Goal: Transaction & Acquisition: Purchase product/service

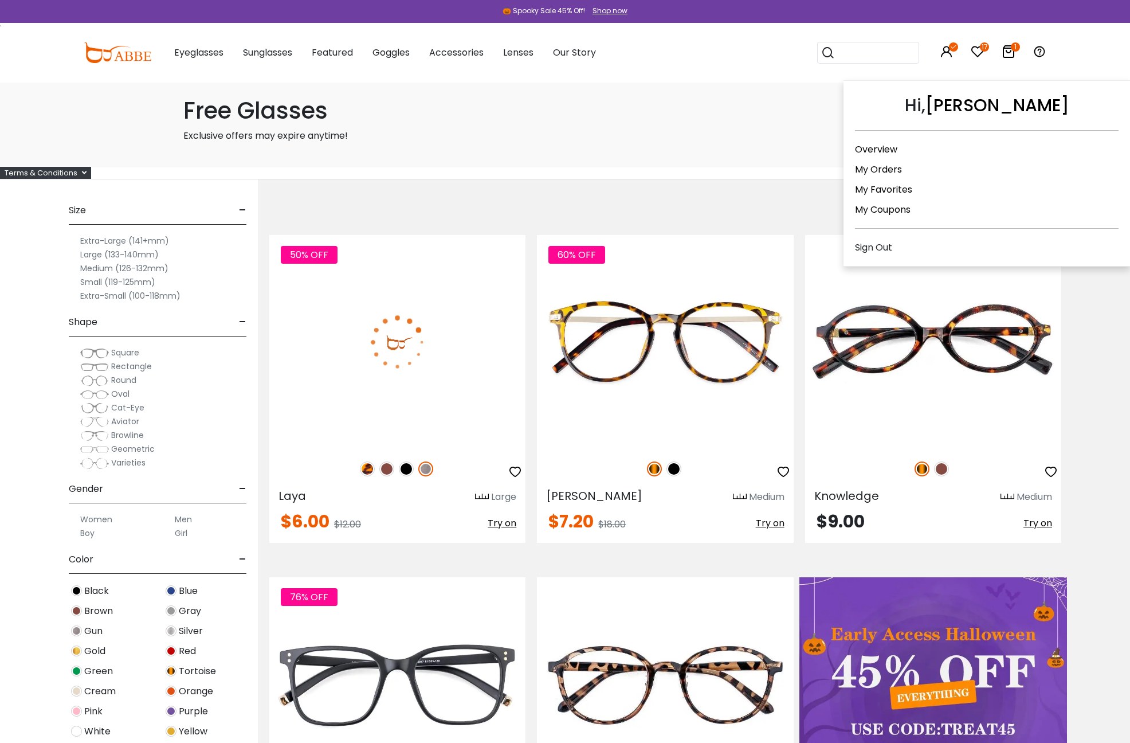
click at [895, 209] on link "My Coupons" at bounding box center [883, 209] width 56 height 13
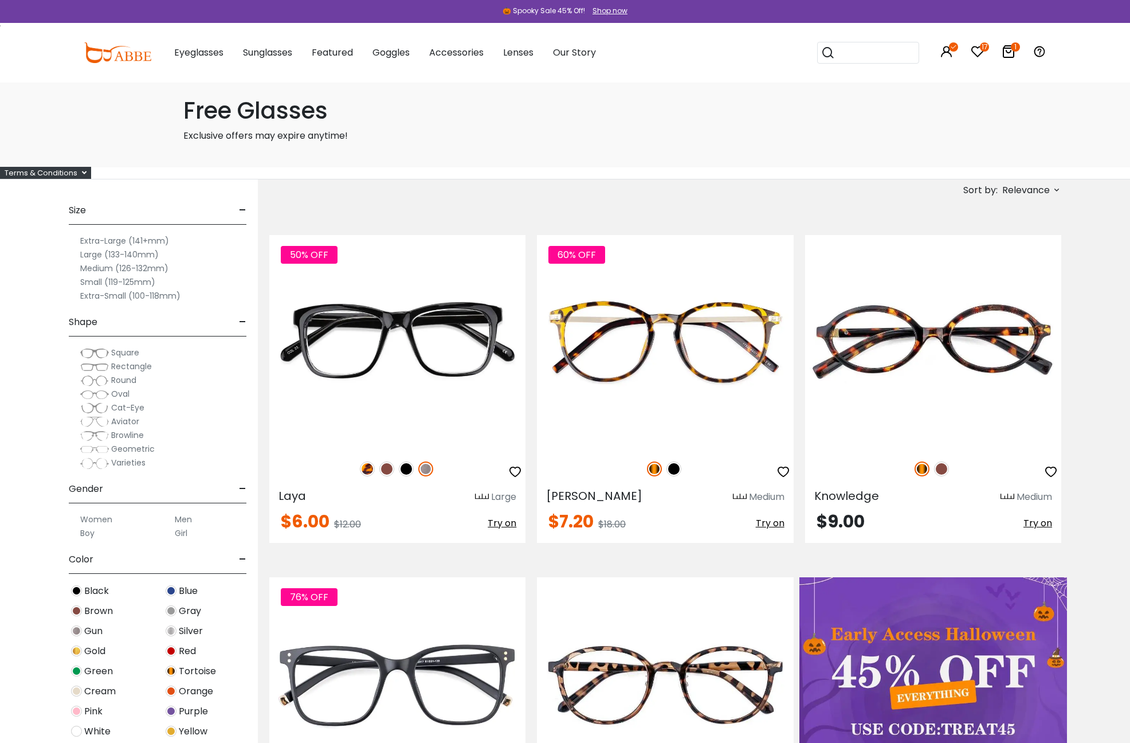
click at [131, 408] on span "Cat-Eye" at bounding box center [127, 407] width 33 height 11
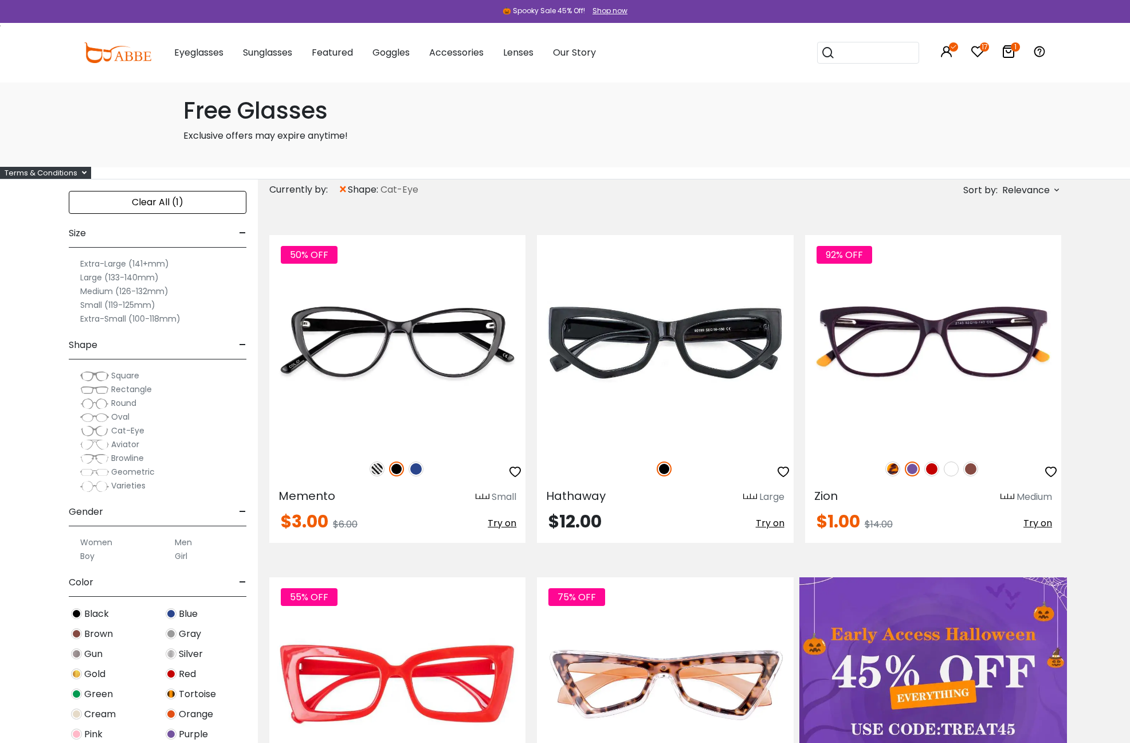
click at [124, 374] on span "Square" at bounding box center [125, 375] width 28 height 11
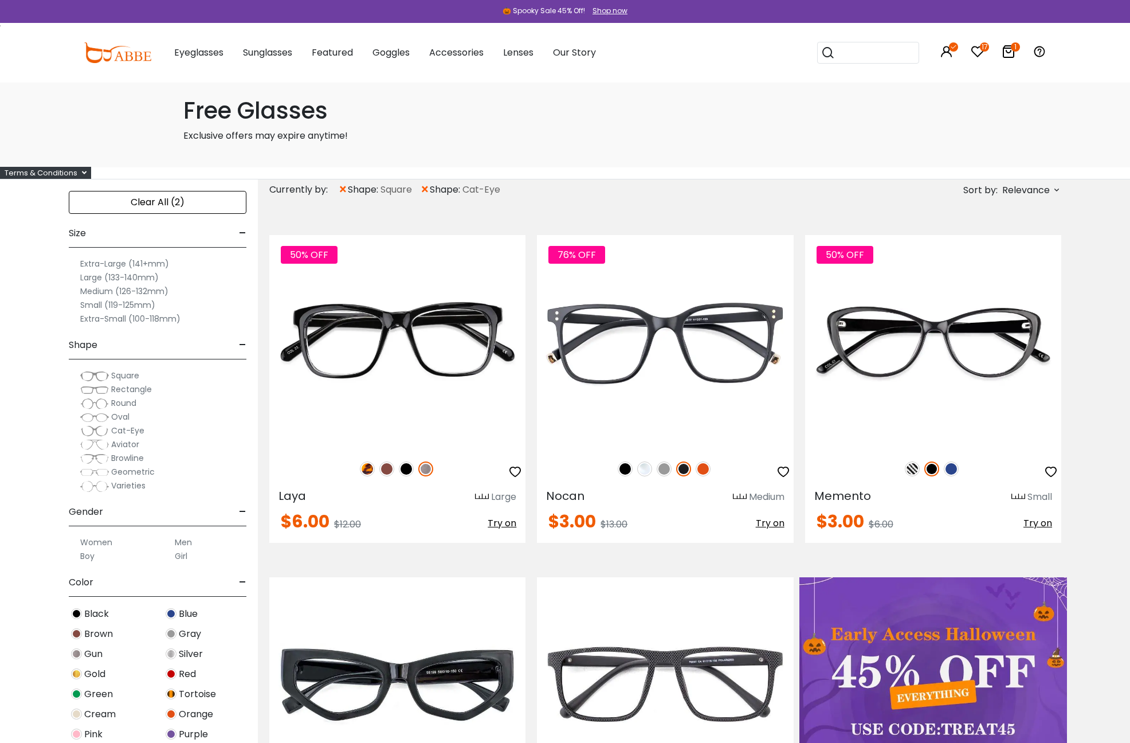
click at [114, 431] on span "Cat-Eye" at bounding box center [127, 430] width 33 height 11
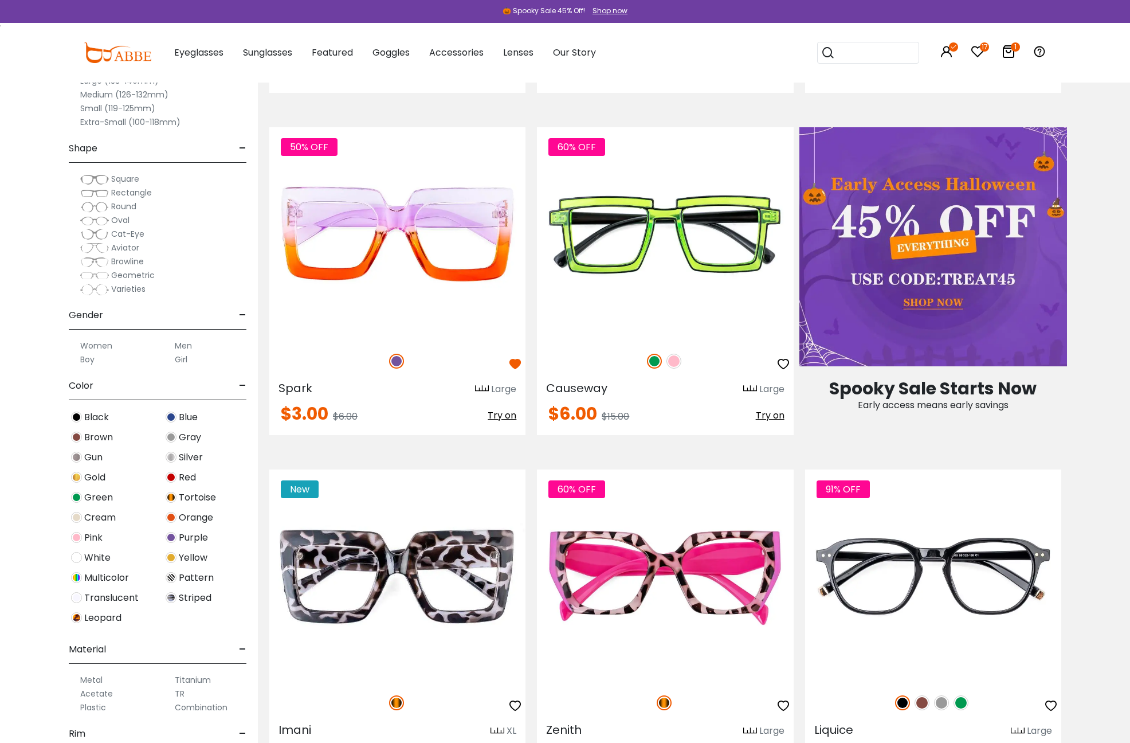
scroll to position [348, 0]
